Goal: Book appointment/travel/reservation

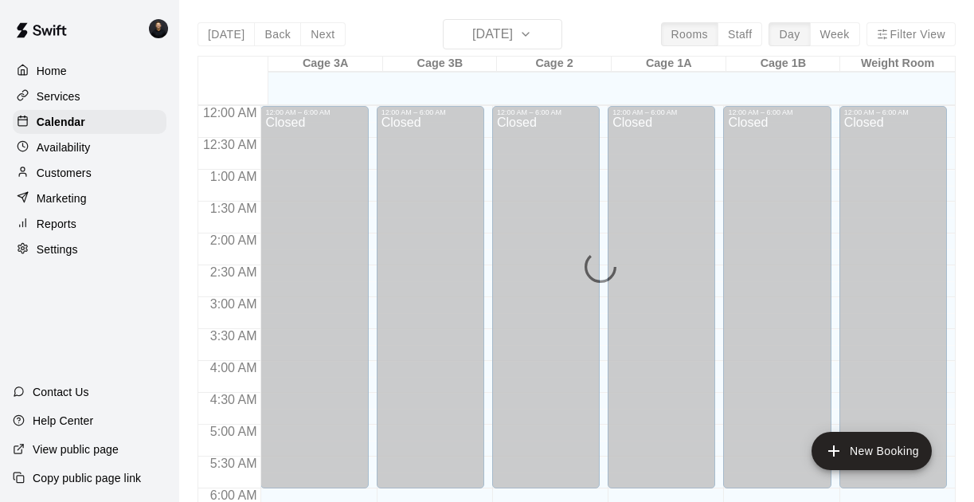
scroll to position [1004, 0]
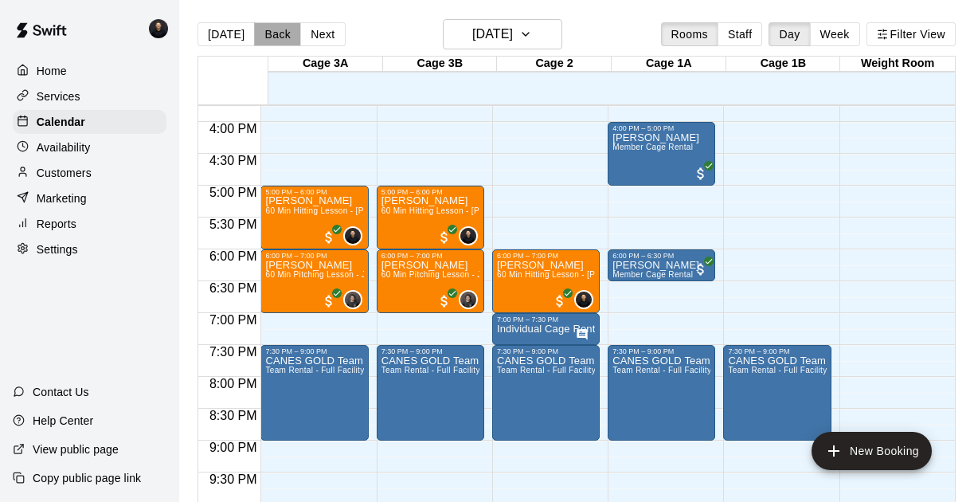
click at [276, 37] on button "Back" at bounding box center [277, 34] width 47 height 24
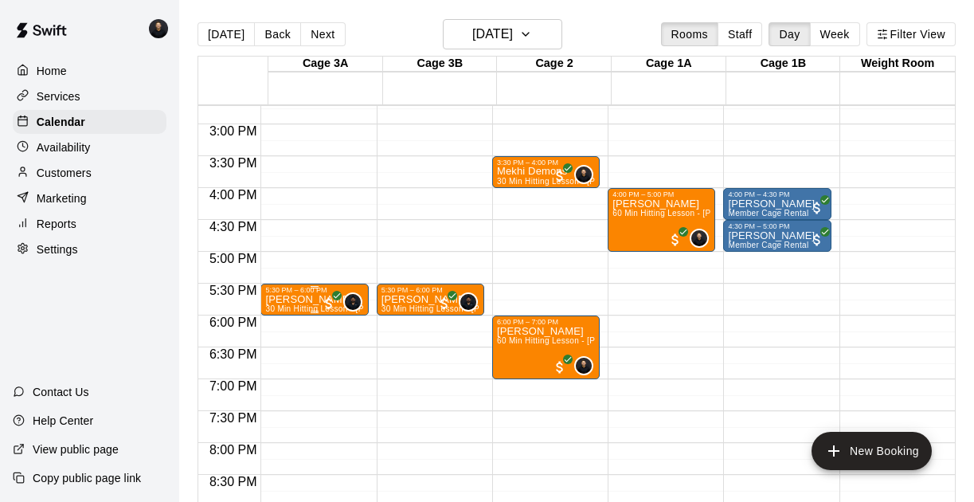
scroll to position [940, 0]
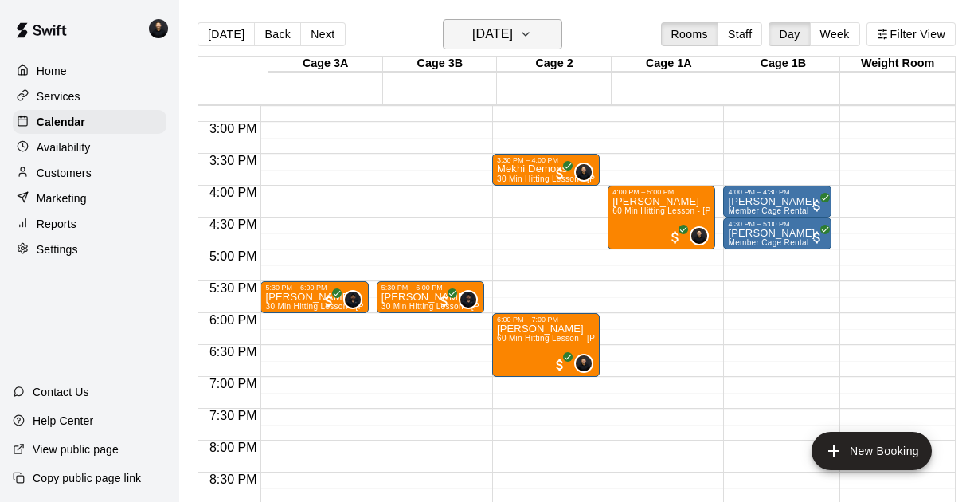
click at [472, 45] on h6 "[DATE]" at bounding box center [492, 34] width 41 height 22
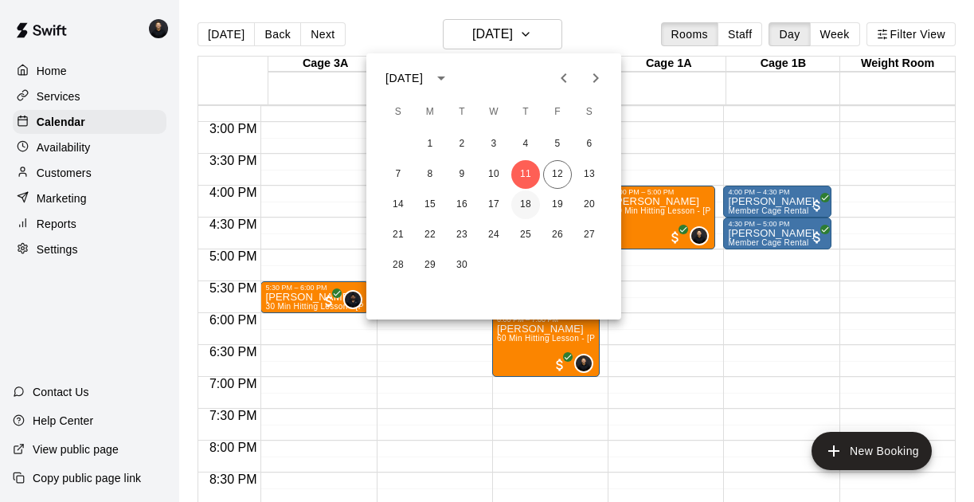
click at [526, 204] on button "18" at bounding box center [525, 204] width 29 height 29
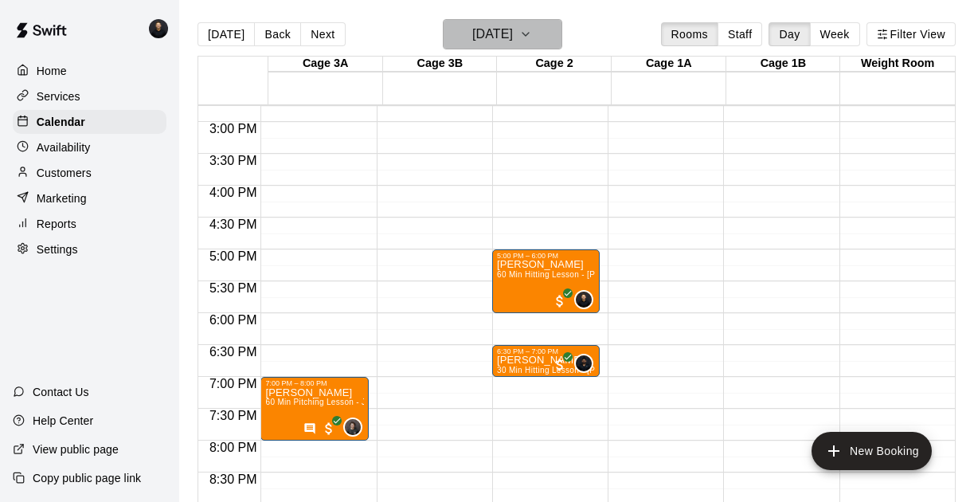
click at [472, 25] on h6 "[DATE]" at bounding box center [492, 34] width 41 height 22
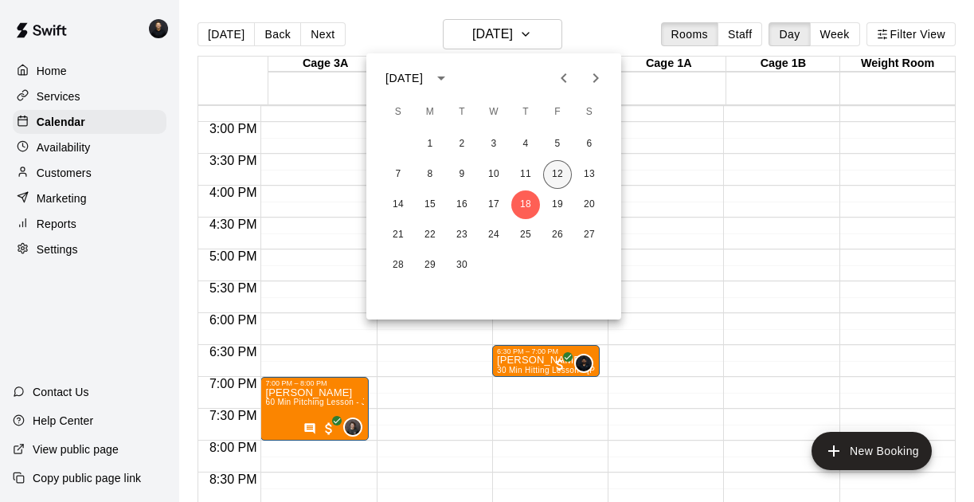
click at [558, 179] on button "12" at bounding box center [557, 174] width 29 height 29
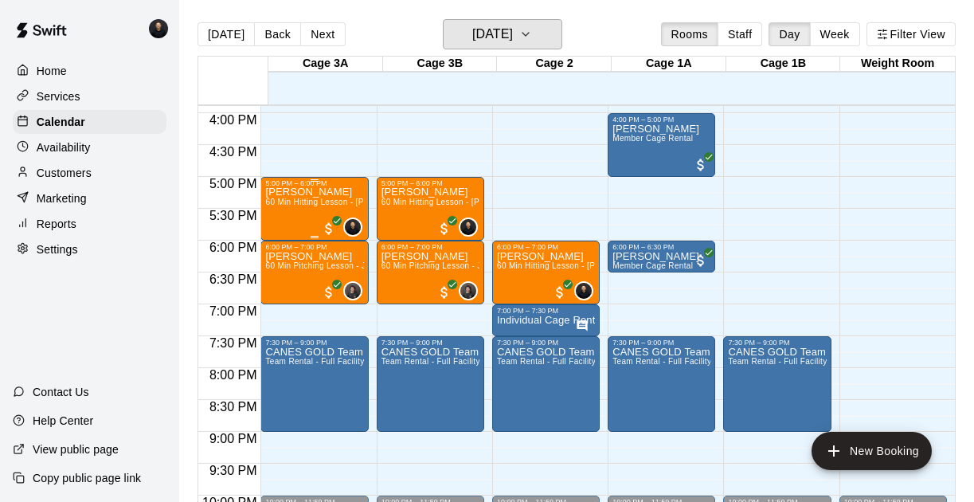
scroll to position [1016, 0]
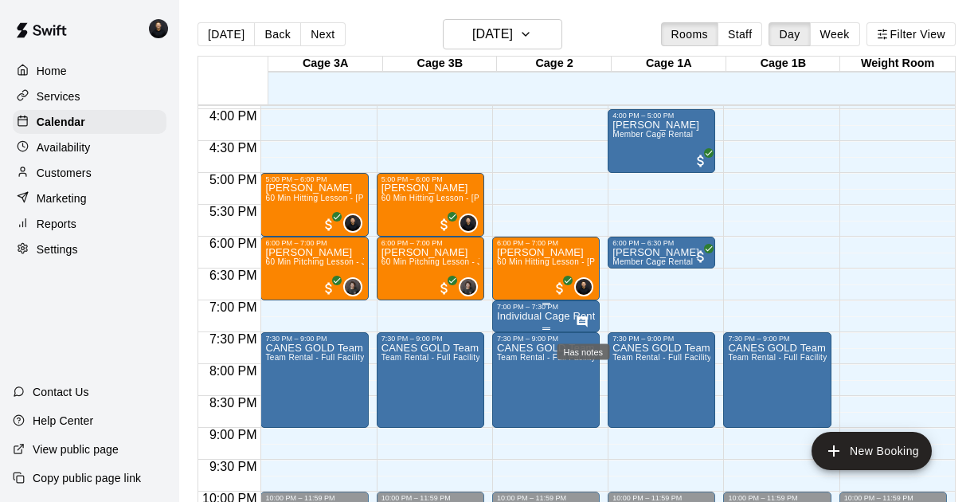
click at [588, 325] on icon "Has notes" at bounding box center [582, 321] width 13 height 13
click at [538, 319] on div at bounding box center [487, 251] width 974 height 502
click at [567, 316] on p "Individual Cage Rental" at bounding box center [546, 316] width 98 height 0
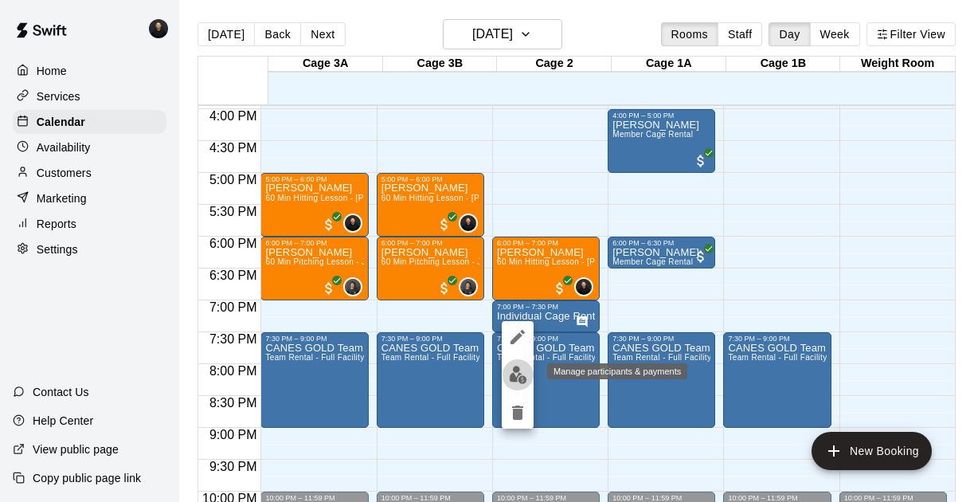
click at [513, 381] on img "edit" at bounding box center [518, 375] width 18 height 18
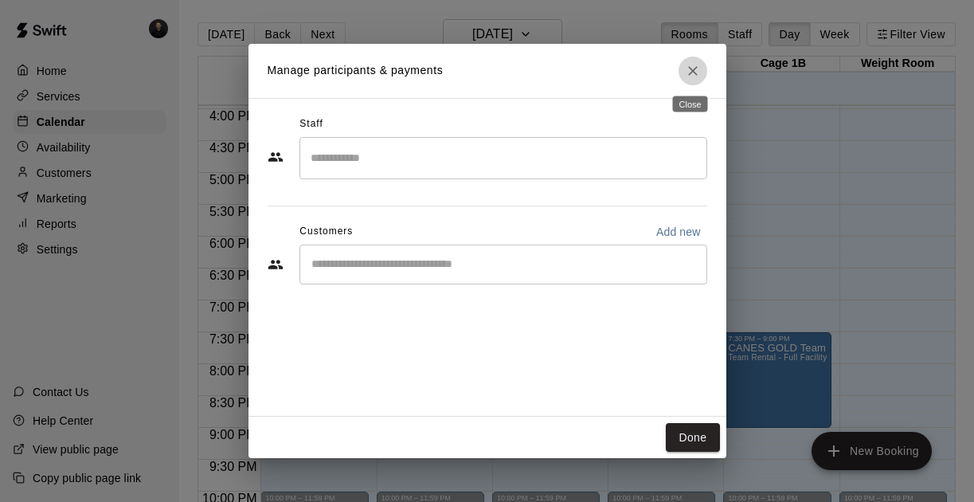
click at [691, 66] on icon "Close" at bounding box center [693, 71] width 16 height 16
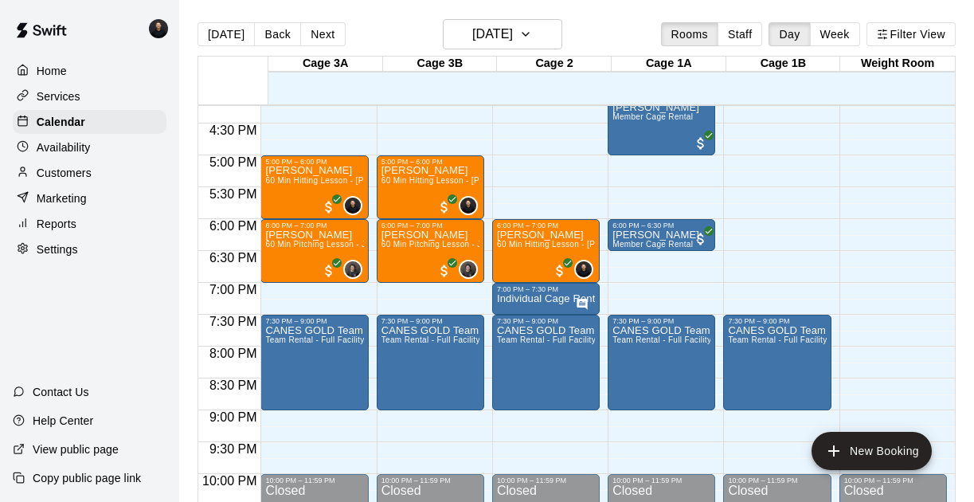
scroll to position [1035, 0]
